Goal: Task Accomplishment & Management: Manage account settings

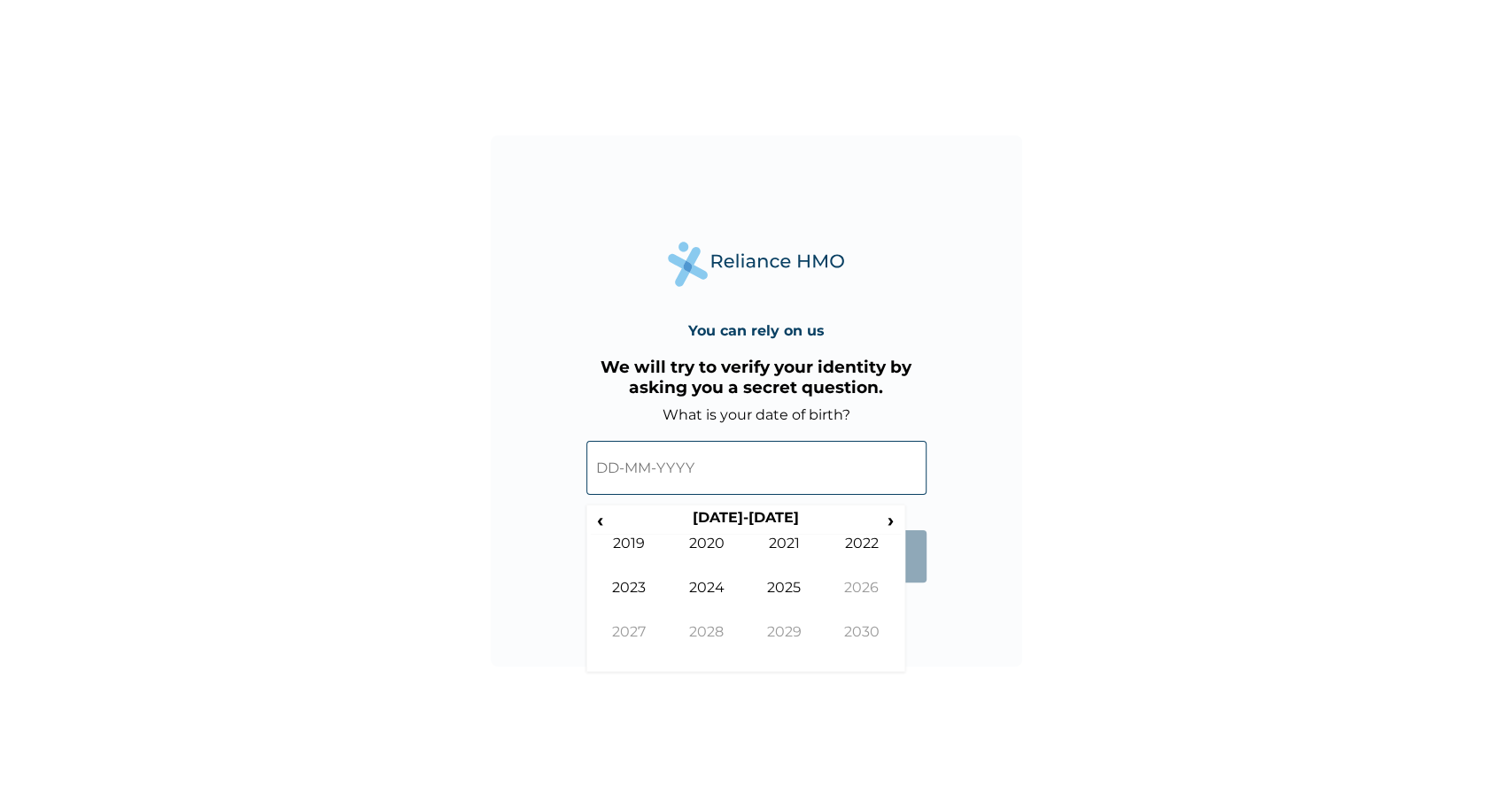
click at [761, 472] on input "text" at bounding box center [756, 468] width 340 height 54
click at [700, 463] on input "text" at bounding box center [756, 468] width 340 height 54
click at [621, 538] on td "2019" at bounding box center [630, 556] width 78 height 44
click at [599, 527] on span "‹" at bounding box center [600, 519] width 19 height 22
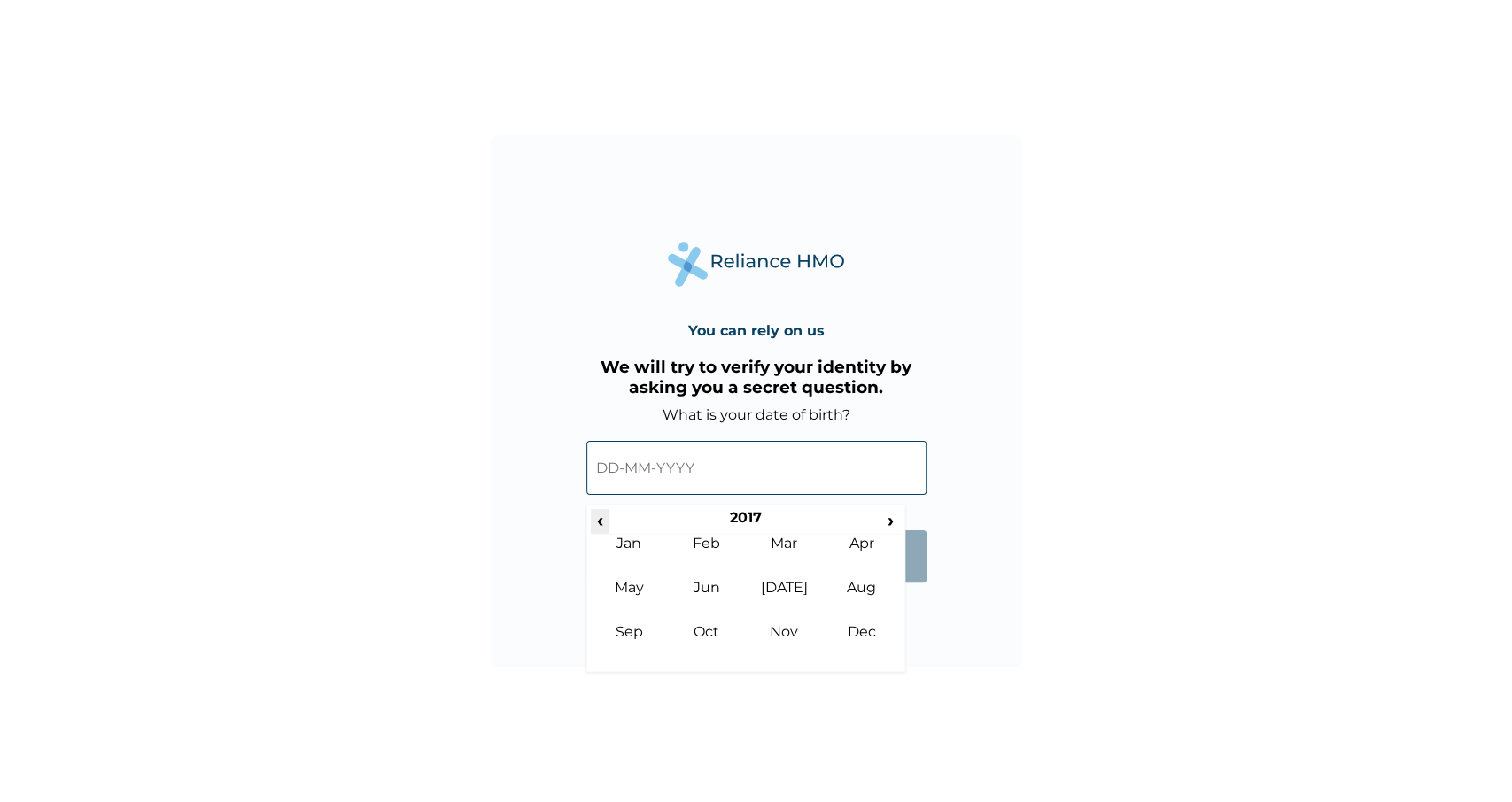
click at [599, 527] on span "‹" at bounding box center [600, 519] width 19 height 22
click at [651, 461] on input "text" at bounding box center [756, 468] width 340 height 54
click at [598, 518] on span "‹" at bounding box center [600, 519] width 19 height 22
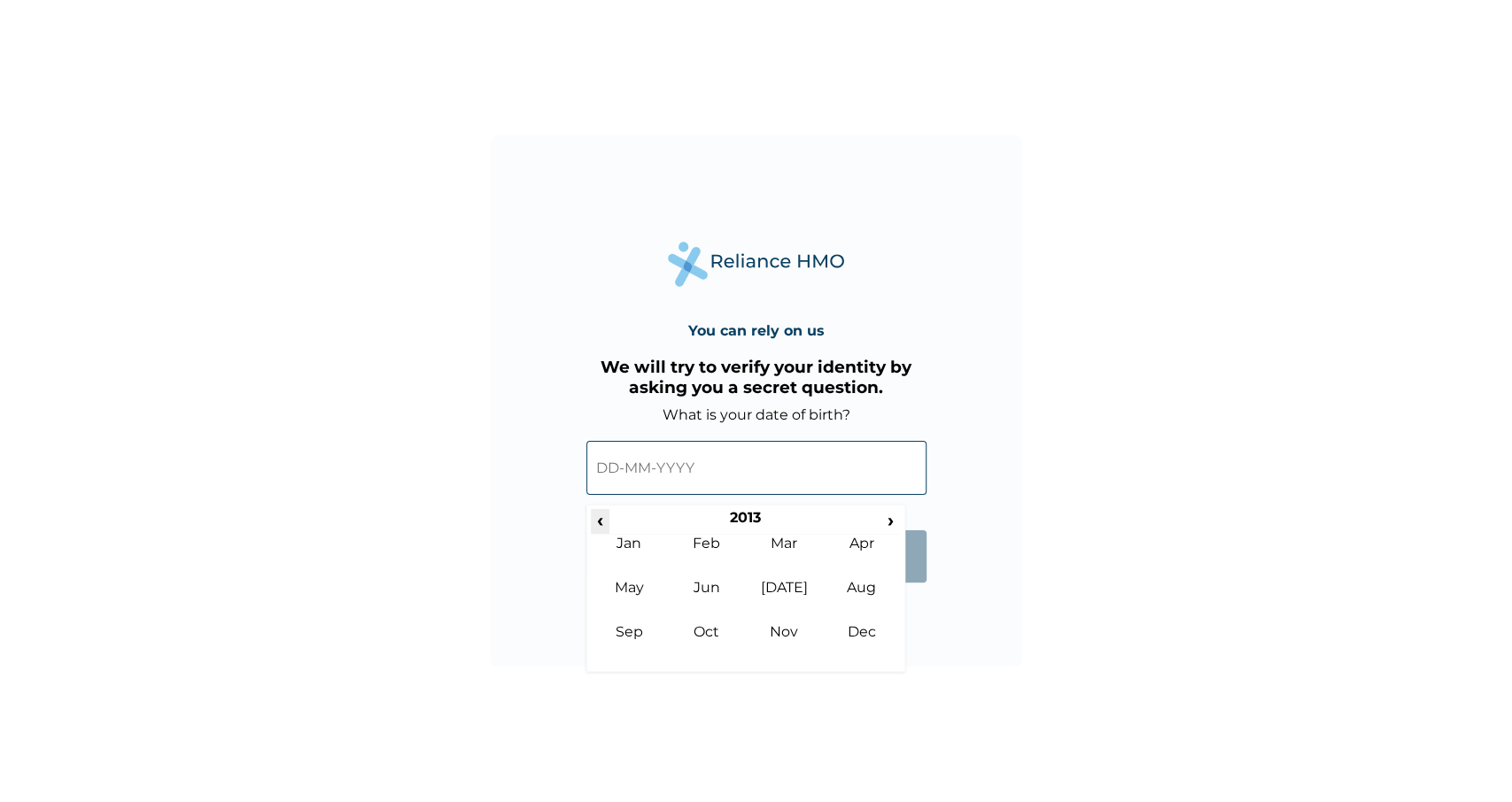
click at [598, 518] on span "‹" at bounding box center [600, 519] width 19 height 22
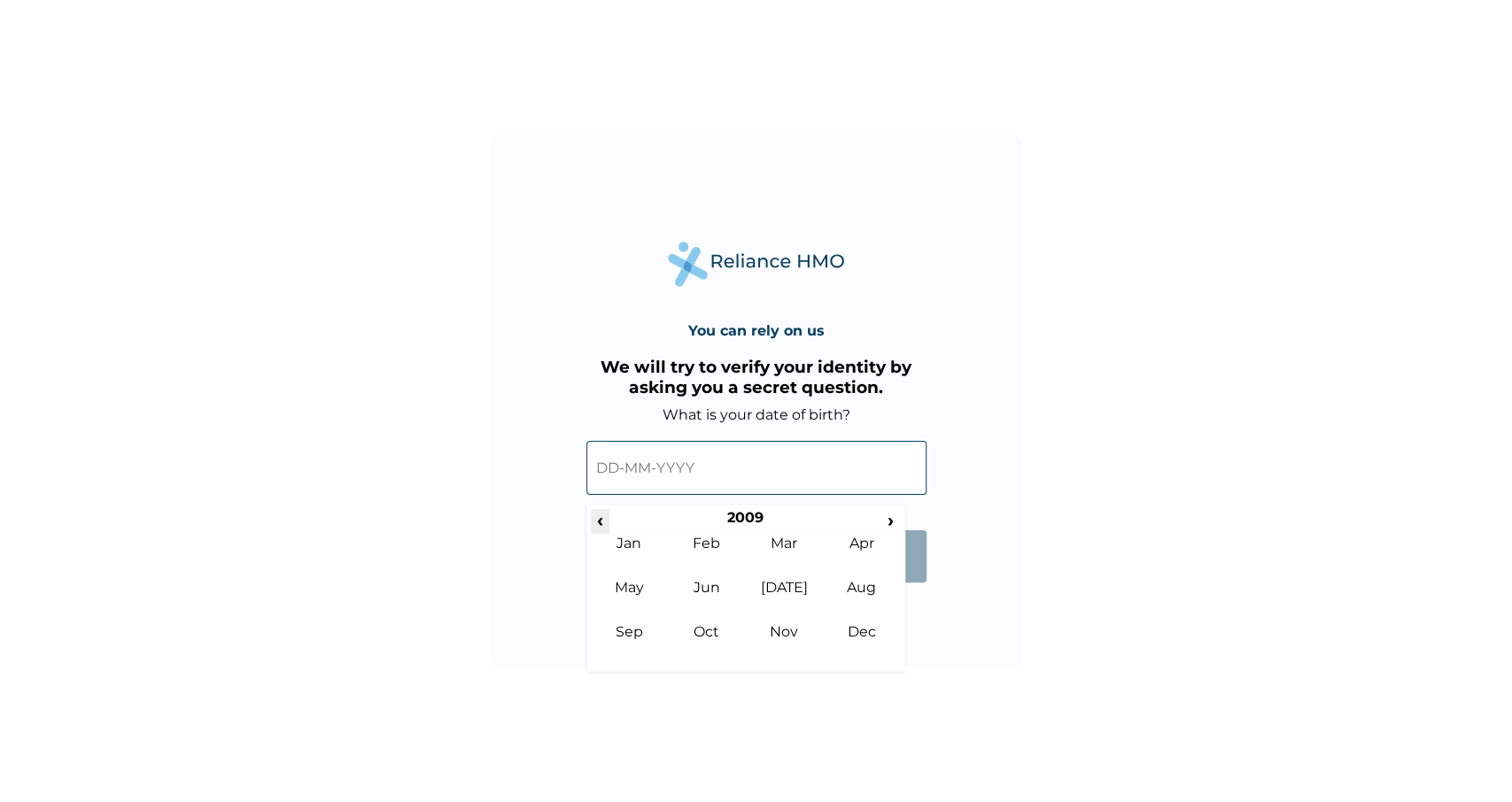
click at [598, 518] on span "‹" at bounding box center [600, 519] width 19 height 22
click at [597, 518] on span "‹" at bounding box center [600, 519] width 19 height 22
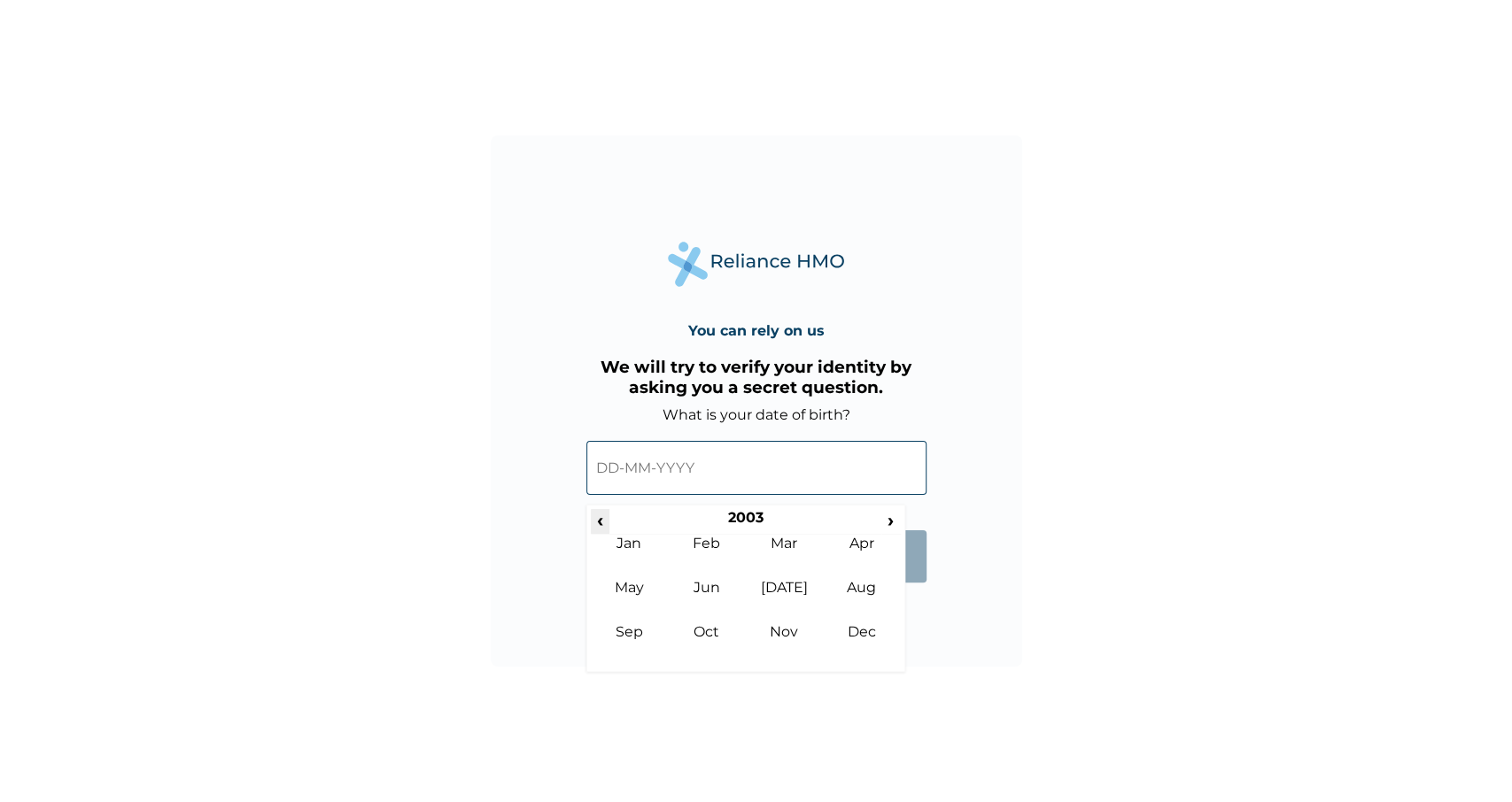
click at [597, 517] on span "‹" at bounding box center [600, 519] width 19 height 22
click at [597, 516] on span "‹" at bounding box center [600, 519] width 19 height 22
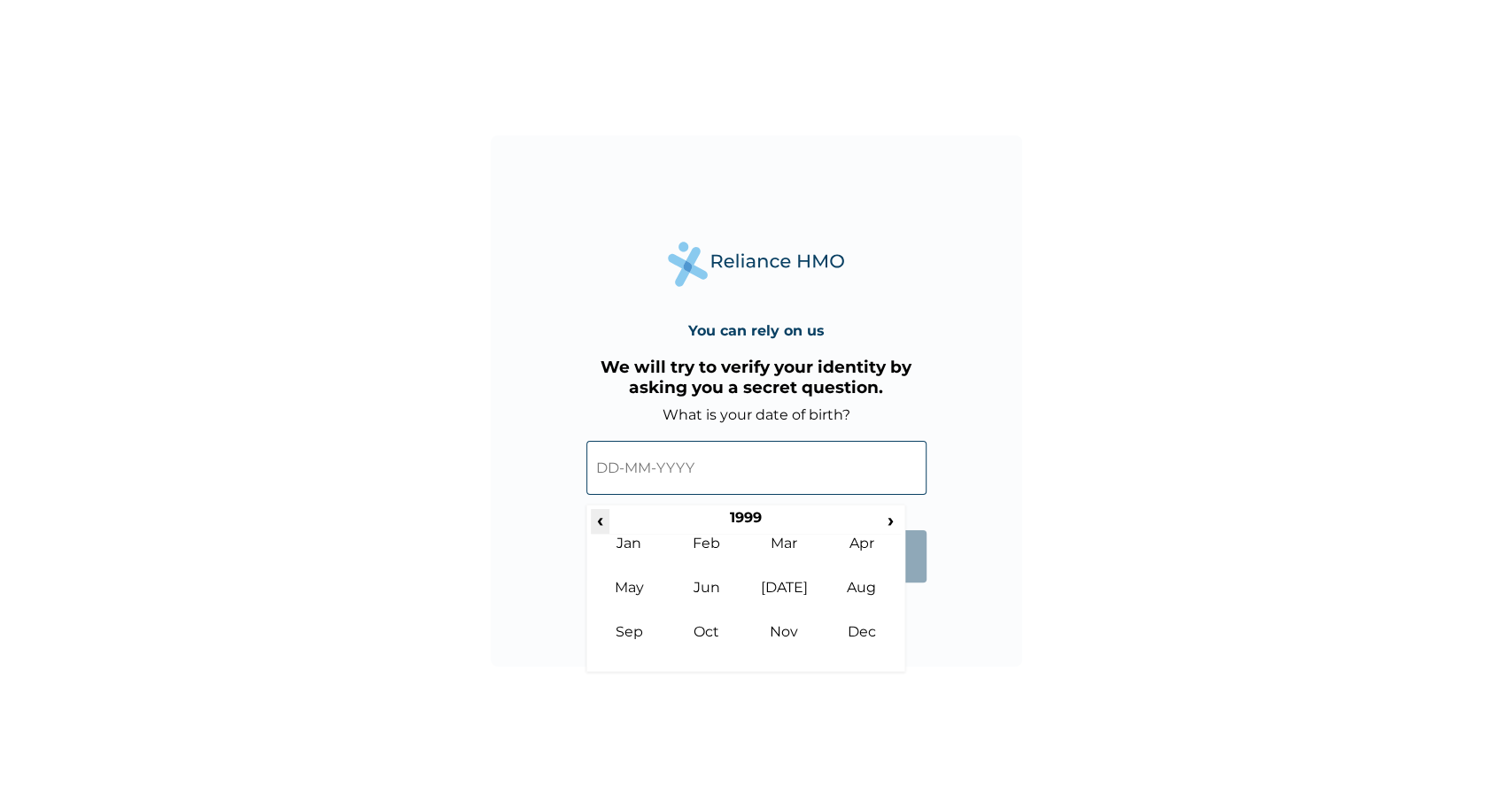
click at [597, 516] on span "‹" at bounding box center [600, 519] width 19 height 22
click at [598, 515] on span "‹" at bounding box center [600, 519] width 19 height 22
click at [598, 514] on span "‹" at bounding box center [600, 519] width 19 height 22
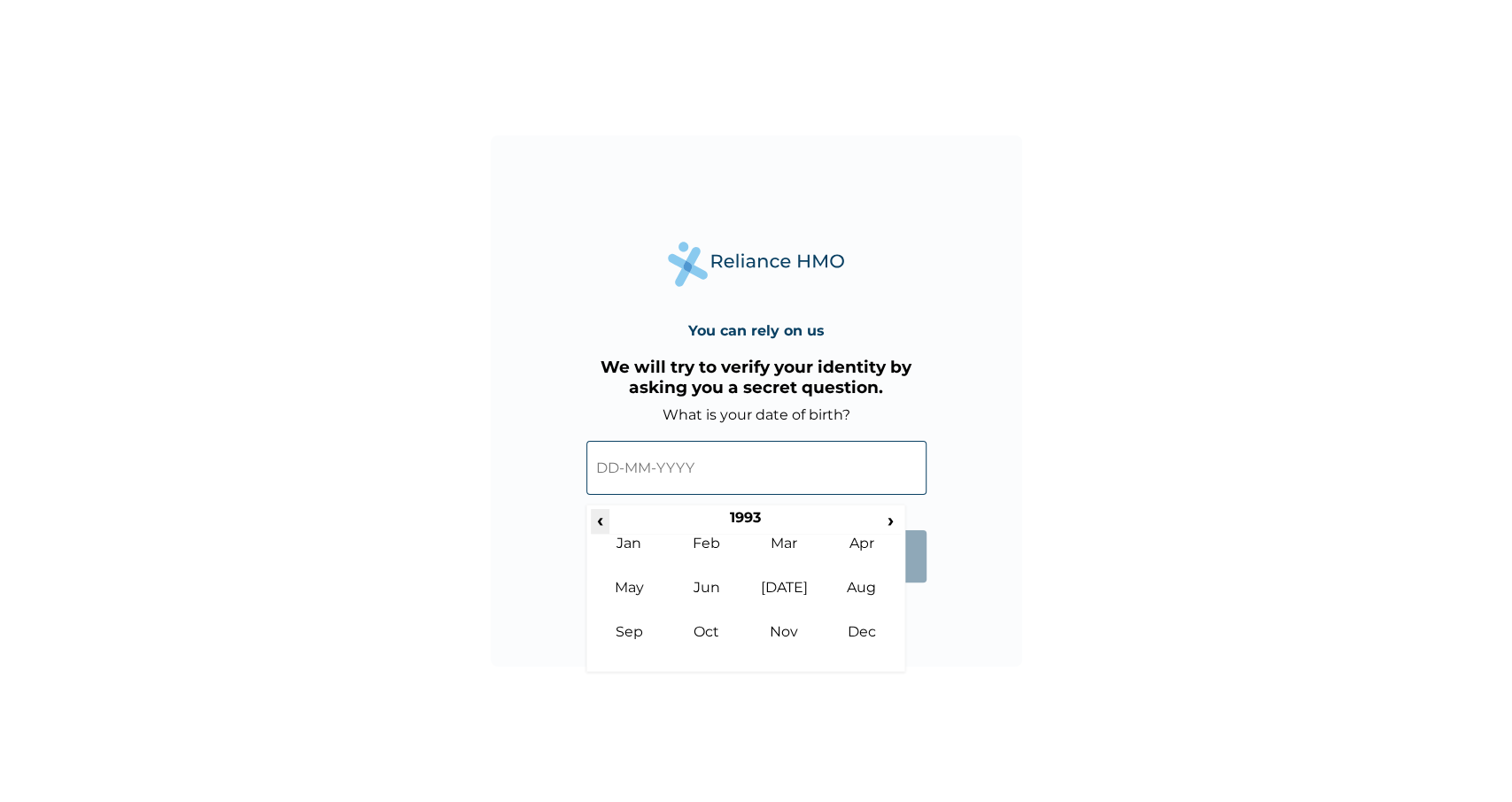
click at [598, 514] on span "‹" at bounding box center [600, 519] width 19 height 22
click at [598, 513] on span "‹" at bounding box center [600, 519] width 19 height 22
click at [619, 465] on input "text" at bounding box center [756, 468] width 340 height 54
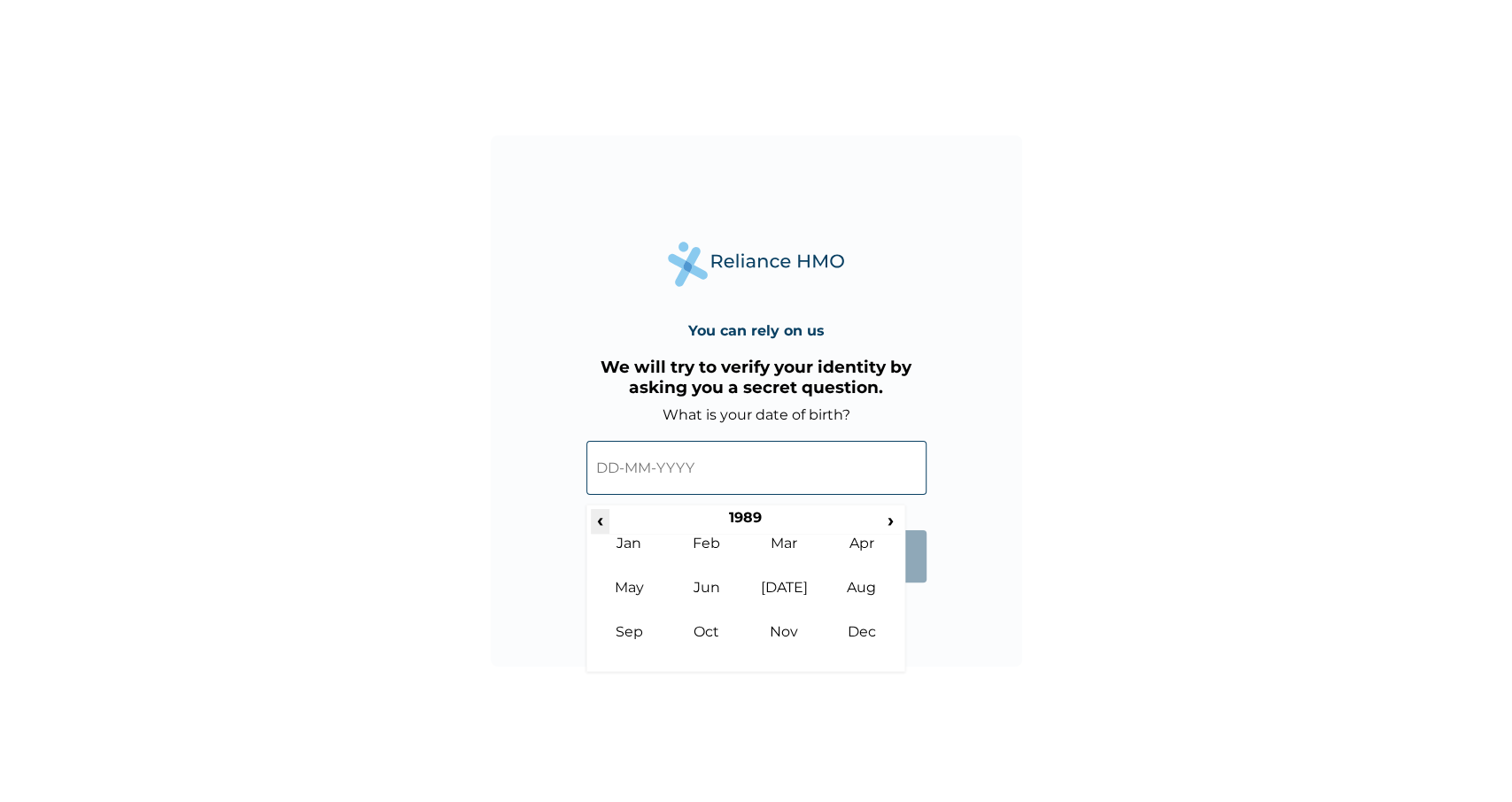
click at [601, 518] on span "‹" at bounding box center [600, 519] width 19 height 22
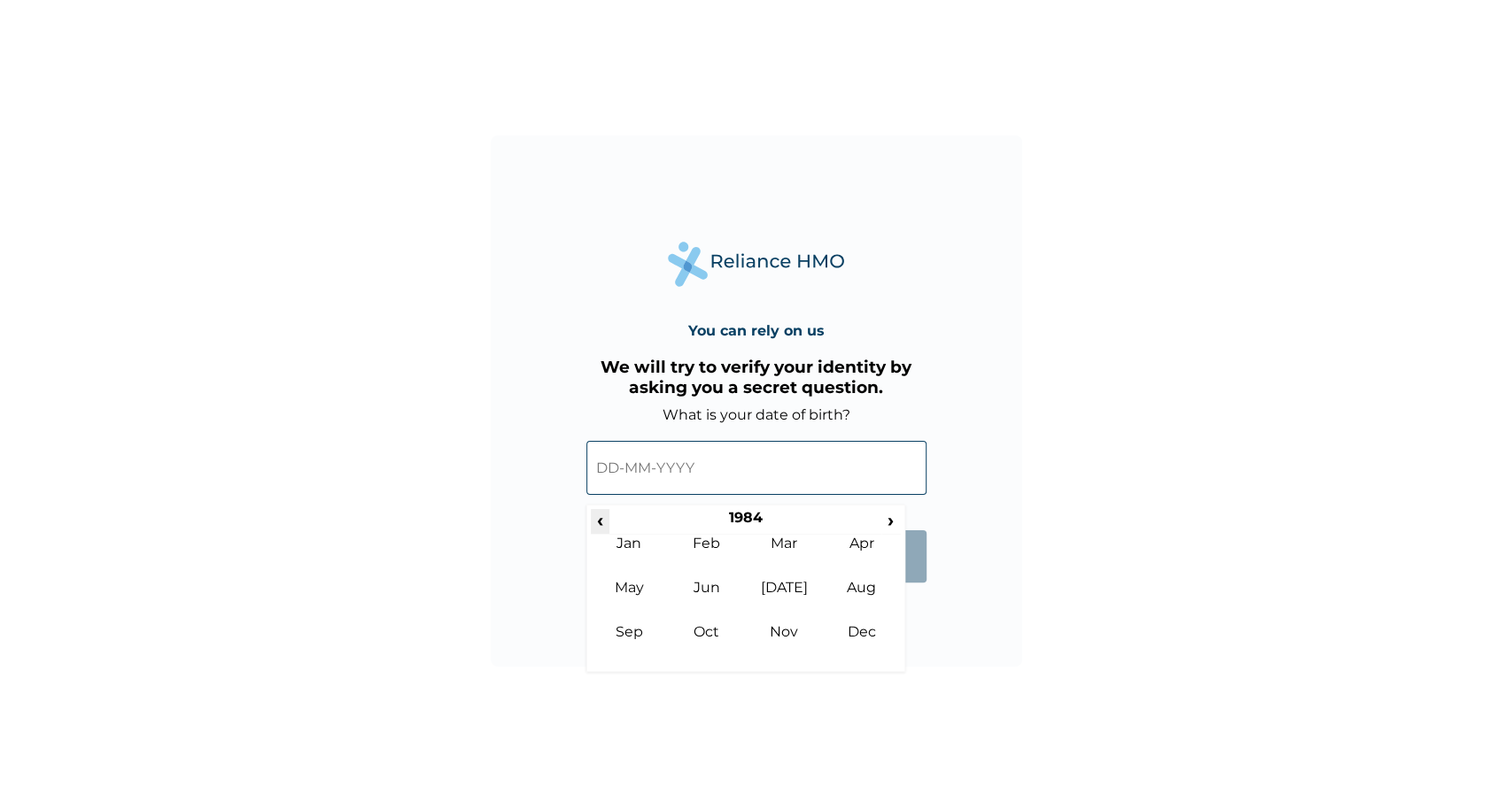
click at [601, 518] on span "‹" at bounding box center [600, 519] width 19 height 22
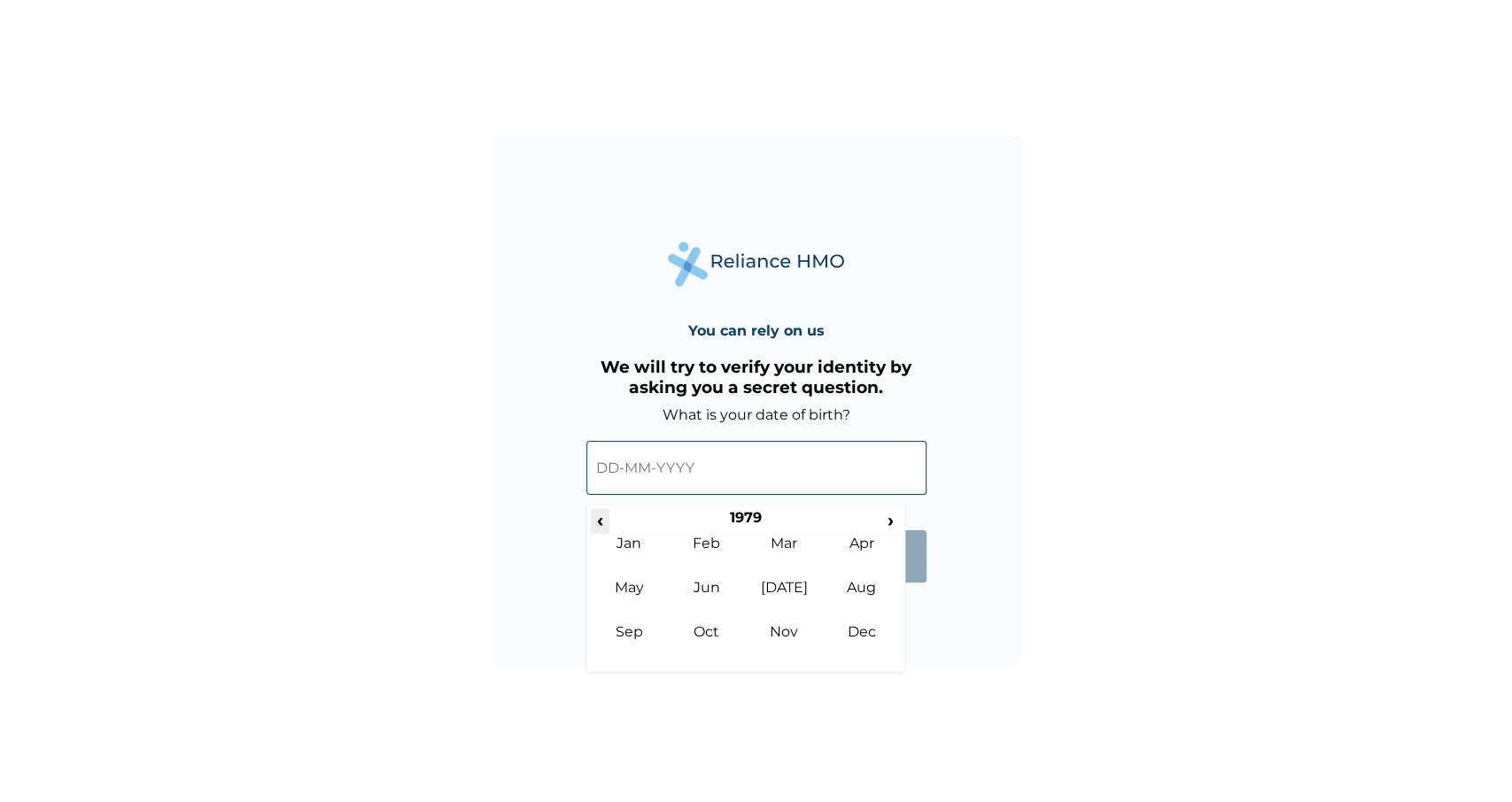
click at [601, 518] on span "‹" at bounding box center [600, 519] width 19 height 22
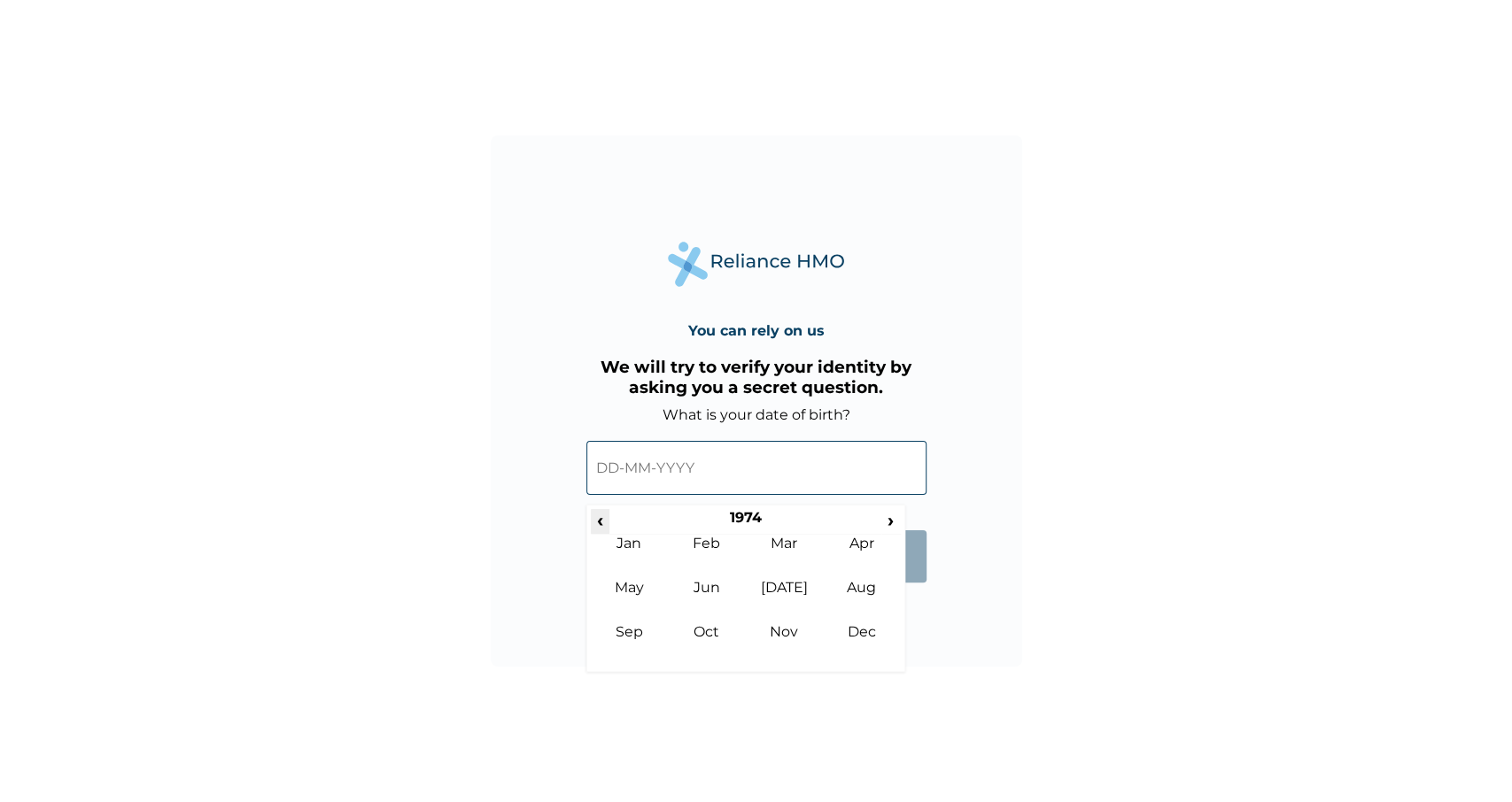
click at [601, 518] on span "‹" at bounding box center [600, 519] width 19 height 22
click at [601, 516] on span "‹" at bounding box center [600, 519] width 19 height 22
click at [634, 627] on td "Sep" at bounding box center [630, 645] width 78 height 44
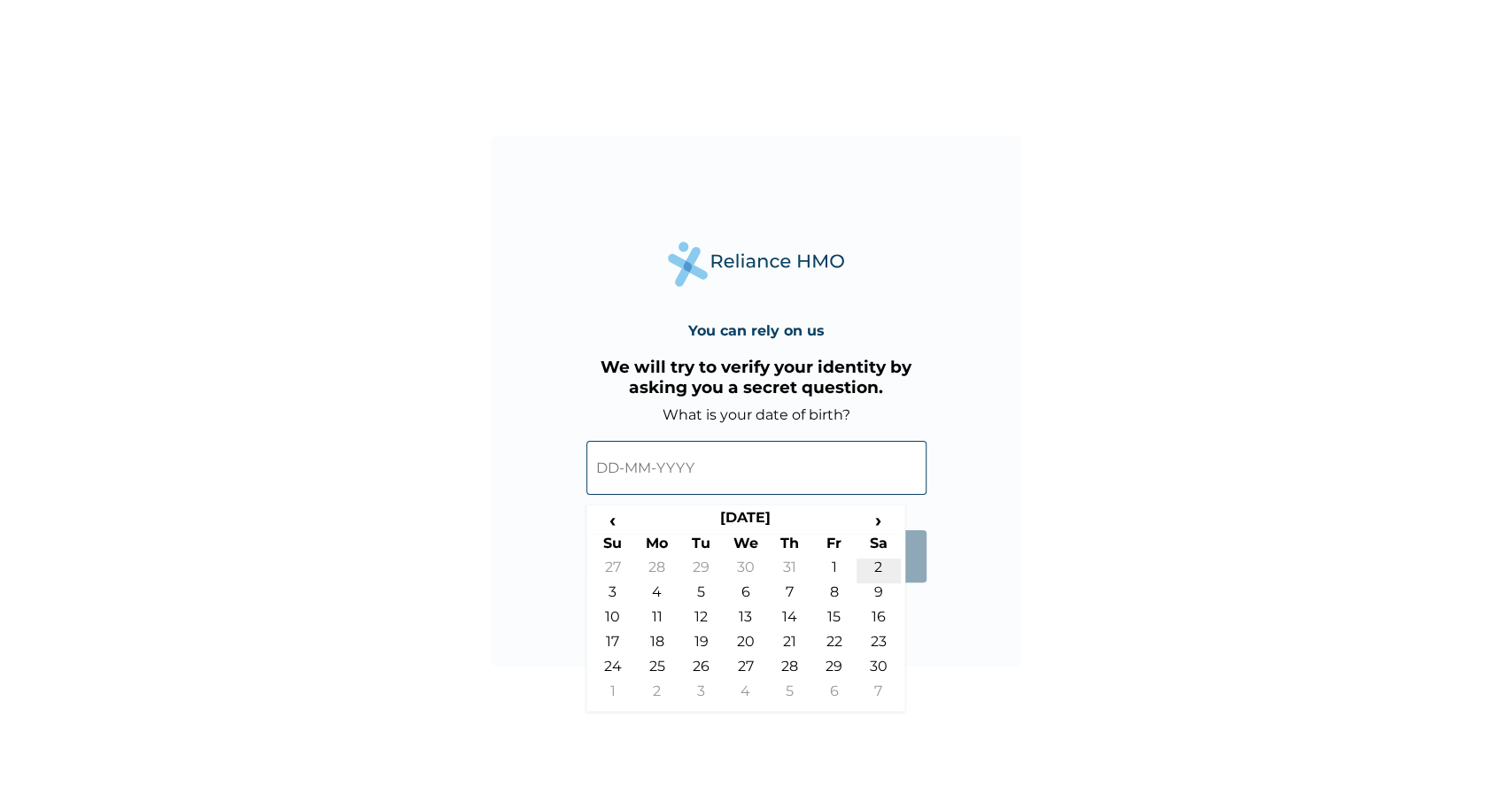
click at [876, 566] on td "2" at bounding box center [878, 570] width 44 height 24
type input "[DATE]"
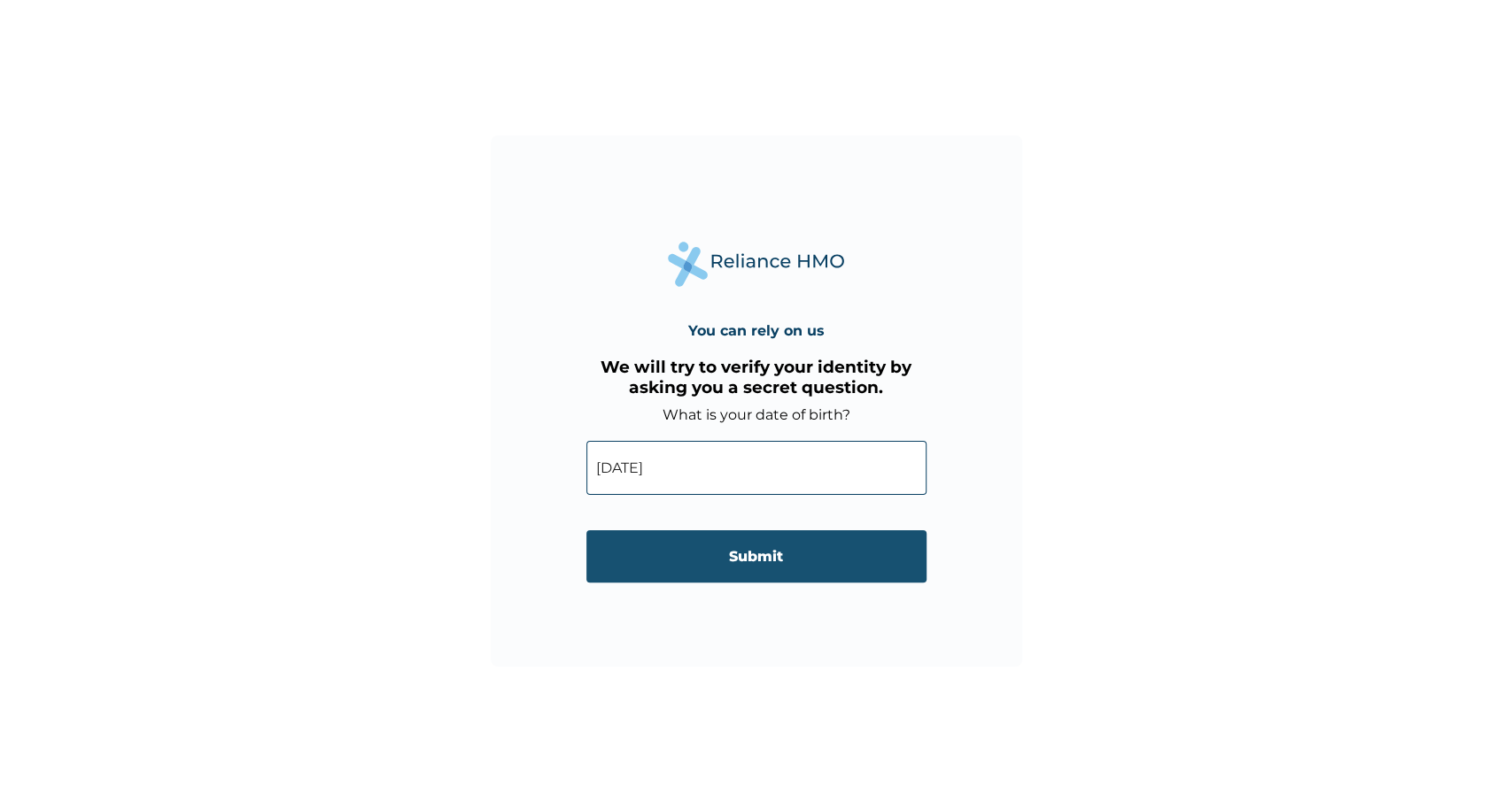
click at [759, 566] on input "Submit" at bounding box center [756, 556] width 340 height 53
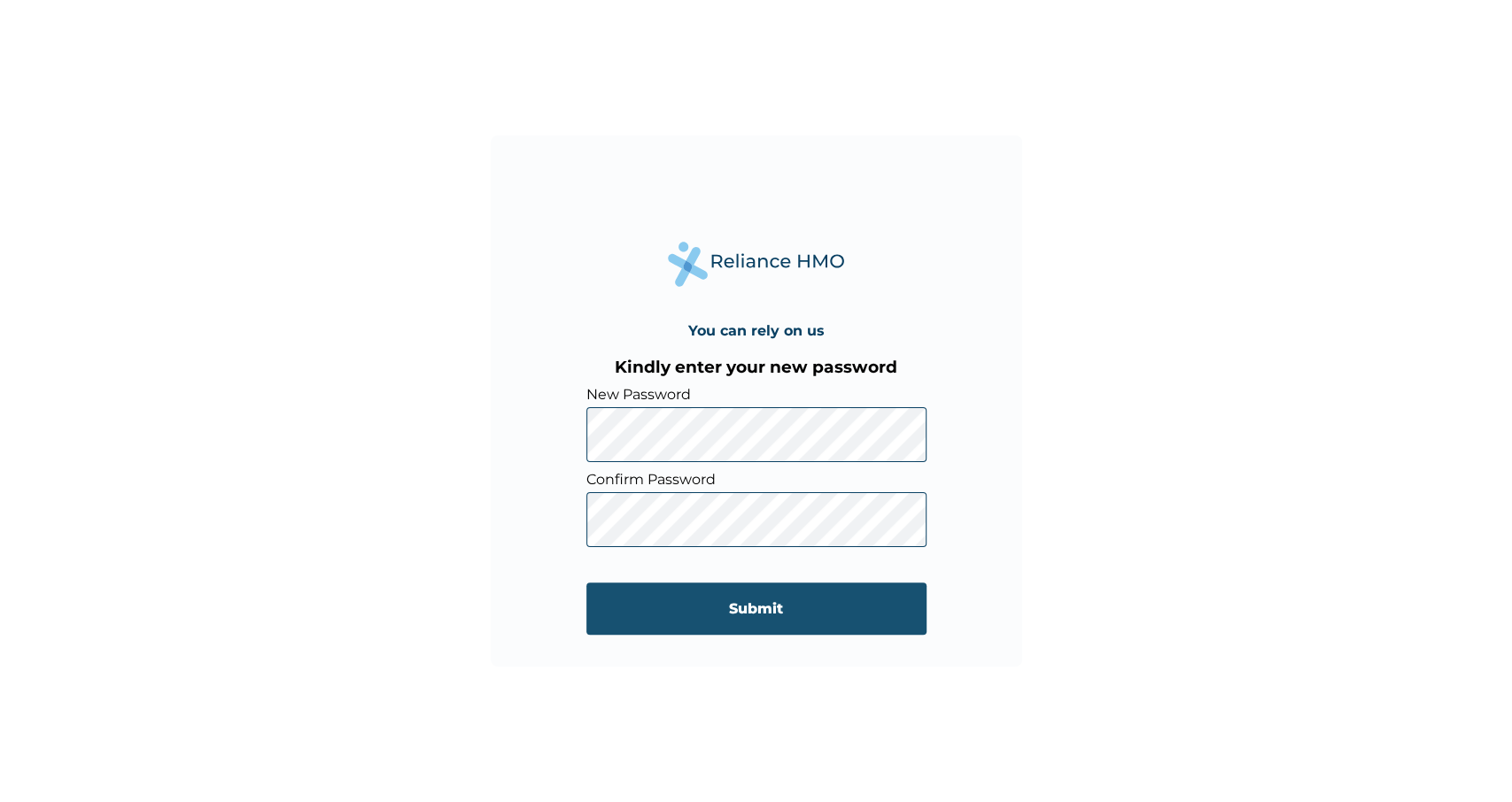
click at [750, 613] on input "Submit" at bounding box center [756, 609] width 340 height 53
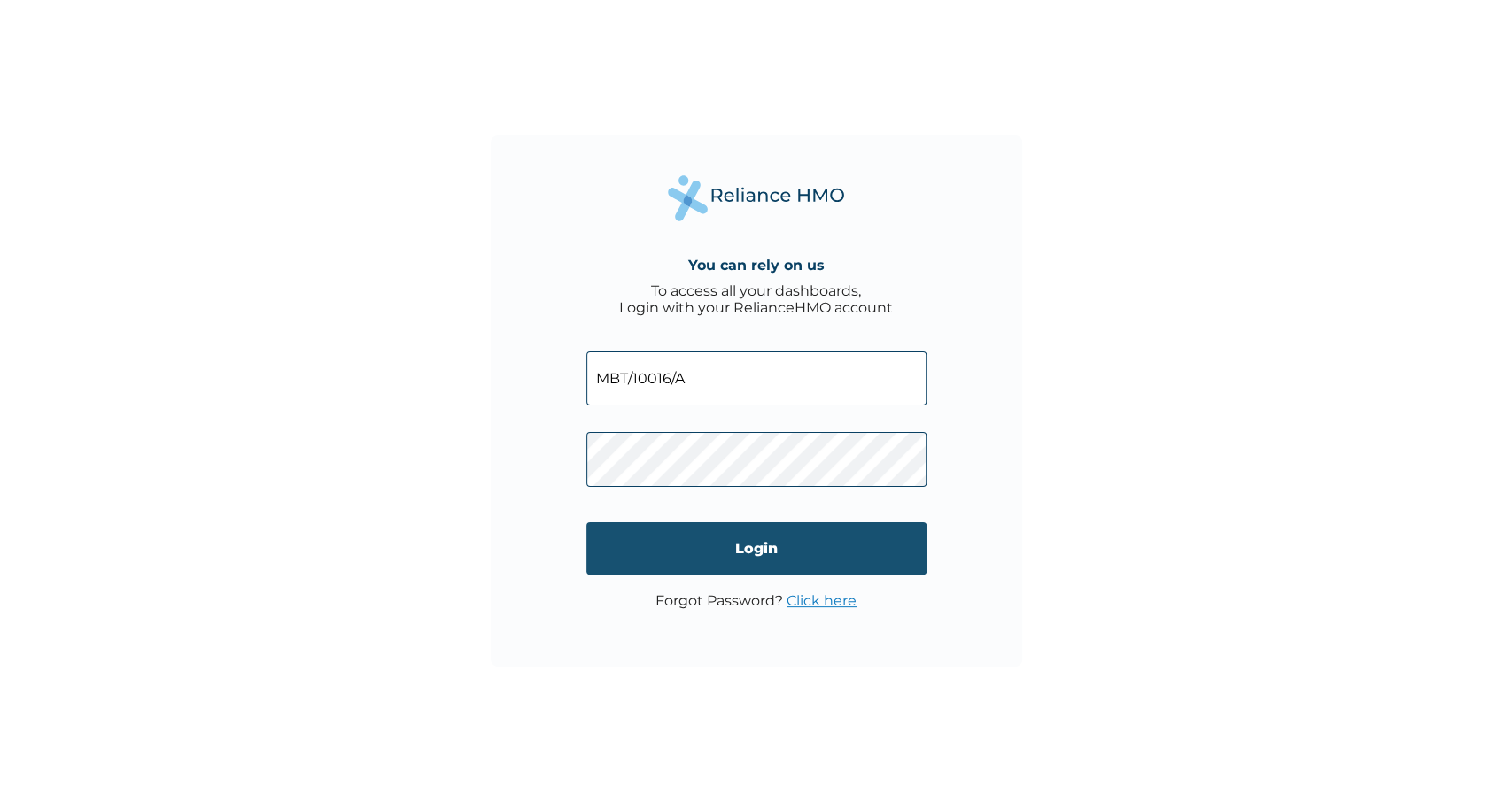
click at [751, 544] on input "Login" at bounding box center [756, 549] width 340 height 53
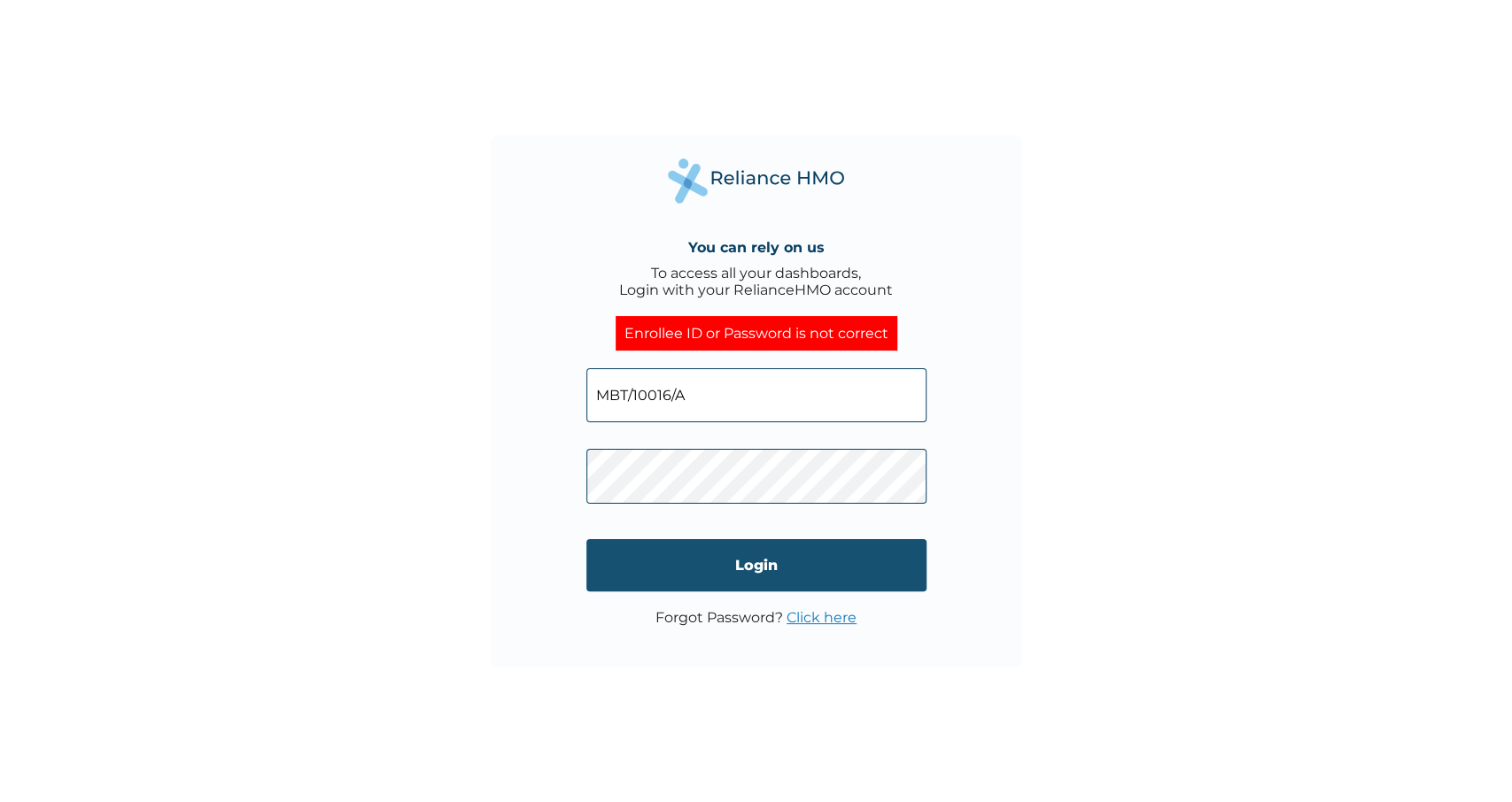
click at [766, 575] on input "Login" at bounding box center [756, 565] width 340 height 53
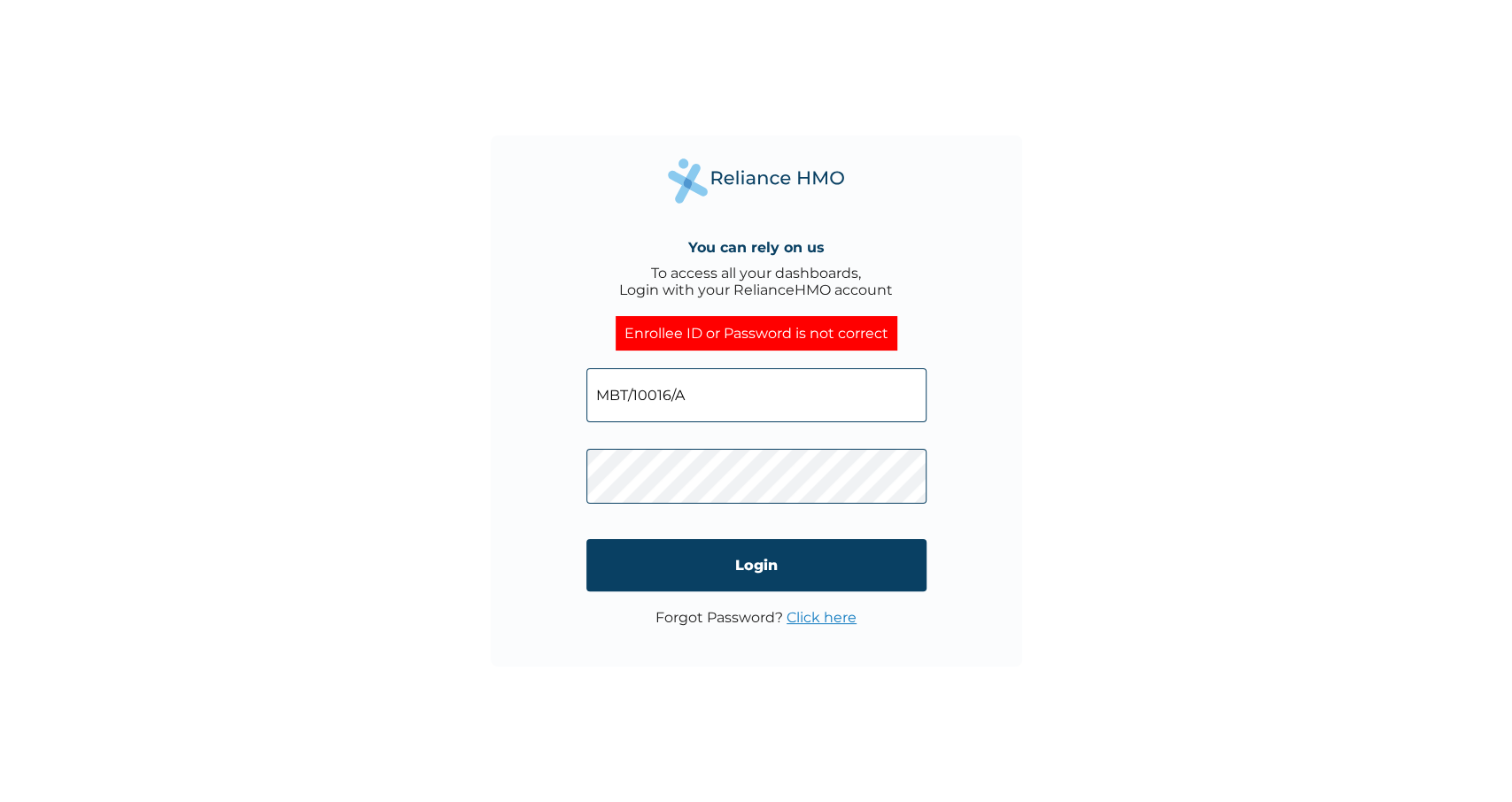
click at [678, 84] on div "You can rely on us To access all your dashboards, Login with your RelianceHMO a…" at bounding box center [756, 401] width 1512 height 802
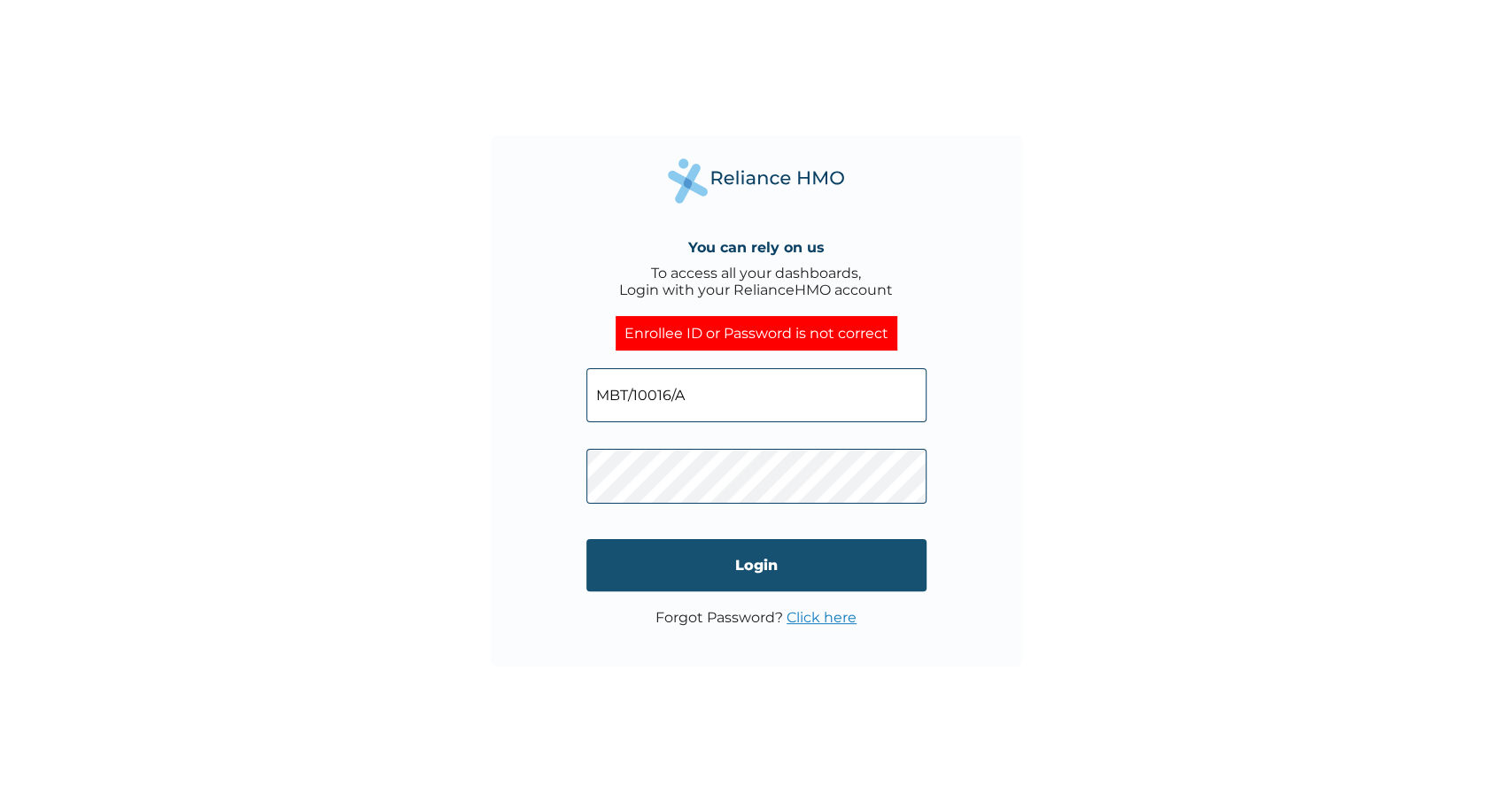
click at [749, 568] on input "Login" at bounding box center [756, 565] width 340 height 53
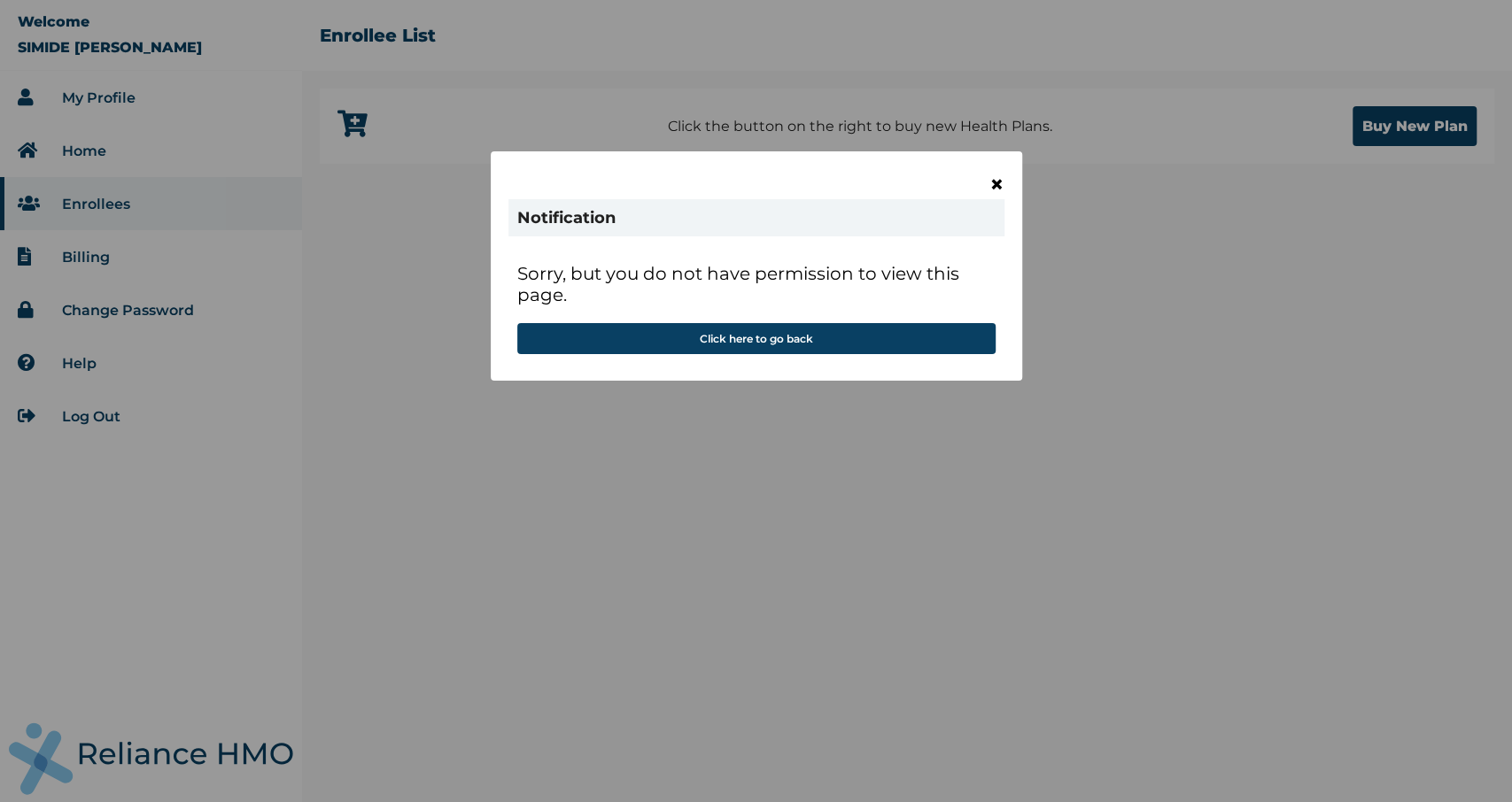
click at [995, 180] on span "×" at bounding box center [996, 184] width 15 height 30
